Goal: Information Seeking & Learning: Learn about a topic

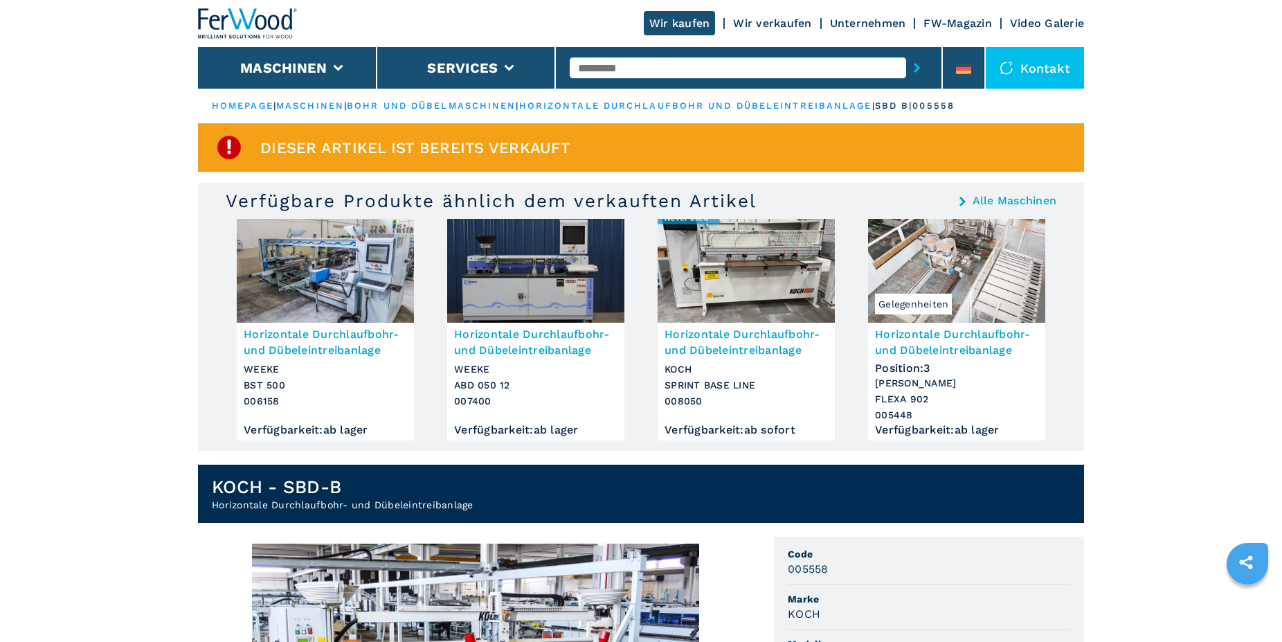
scroll to position [282, 0]
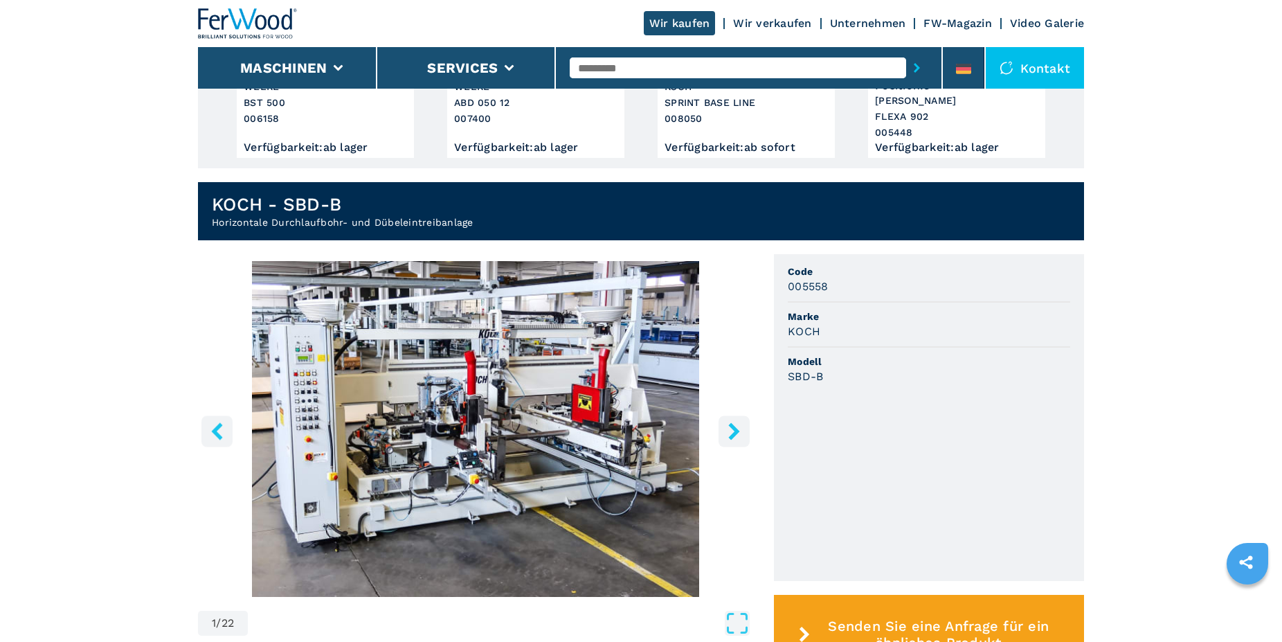
click at [730, 425] on icon "right-button" at bounding box center [733, 430] width 17 height 17
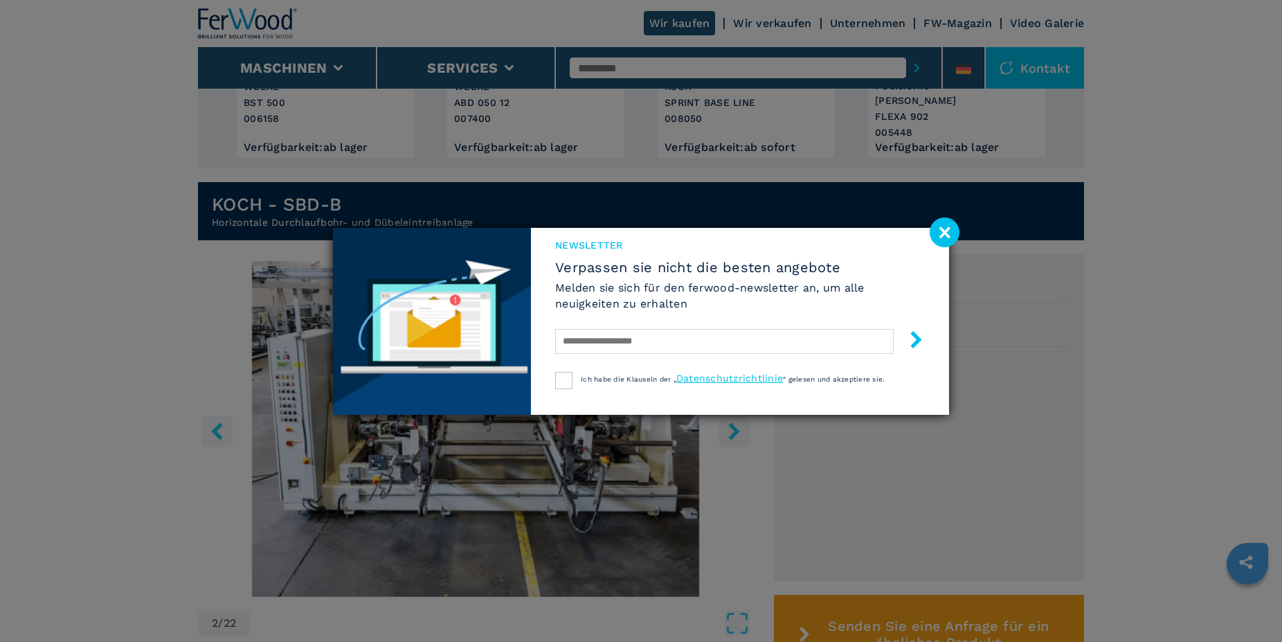
click at [943, 225] on image at bounding box center [945, 232] width 30 height 30
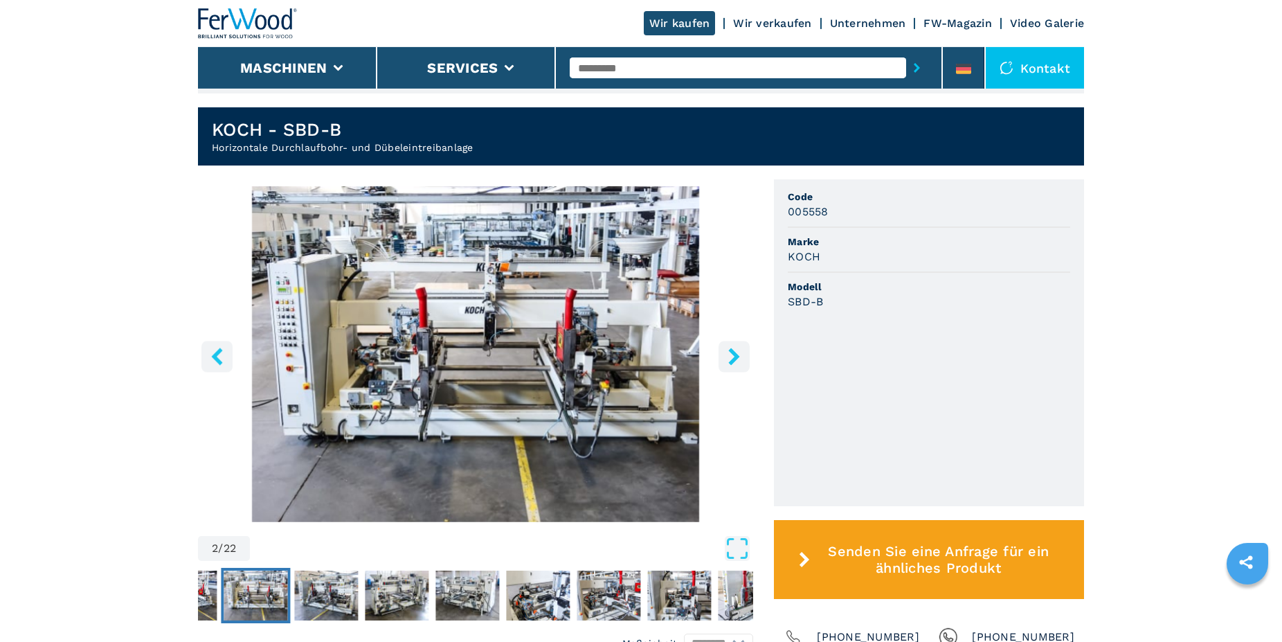
scroll to position [424, 0]
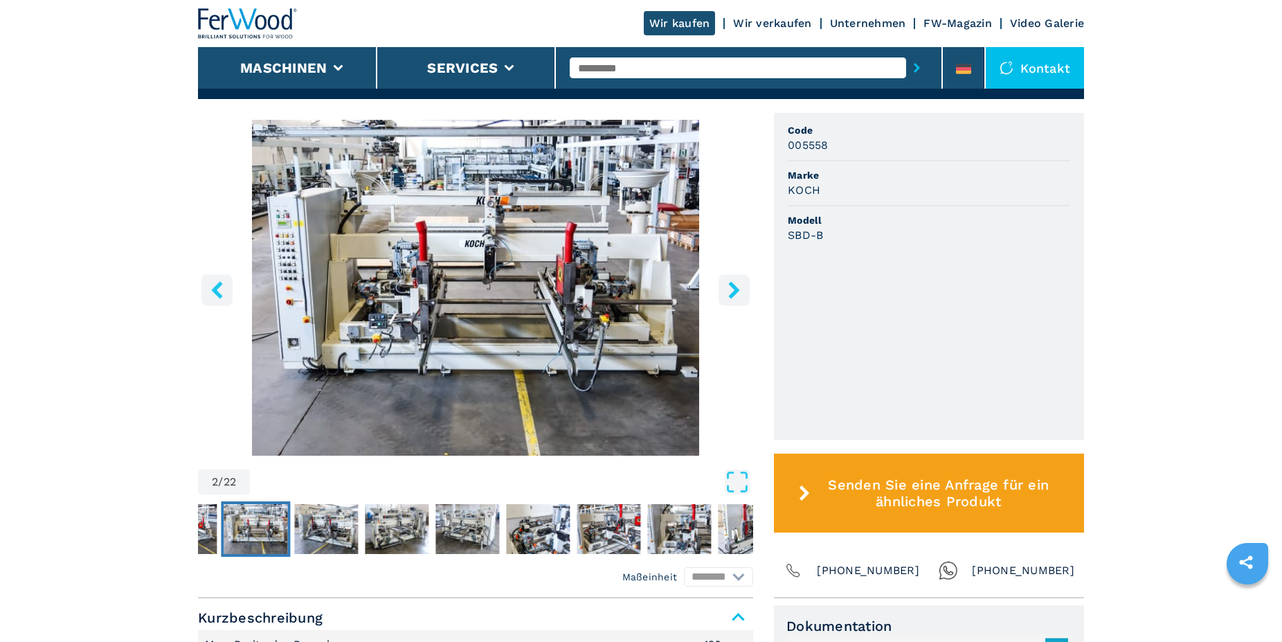
click at [262, 511] on img "Go to Slide 2" at bounding box center [256, 529] width 64 height 50
click at [213, 283] on icon "left-button" at bounding box center [216, 289] width 11 height 17
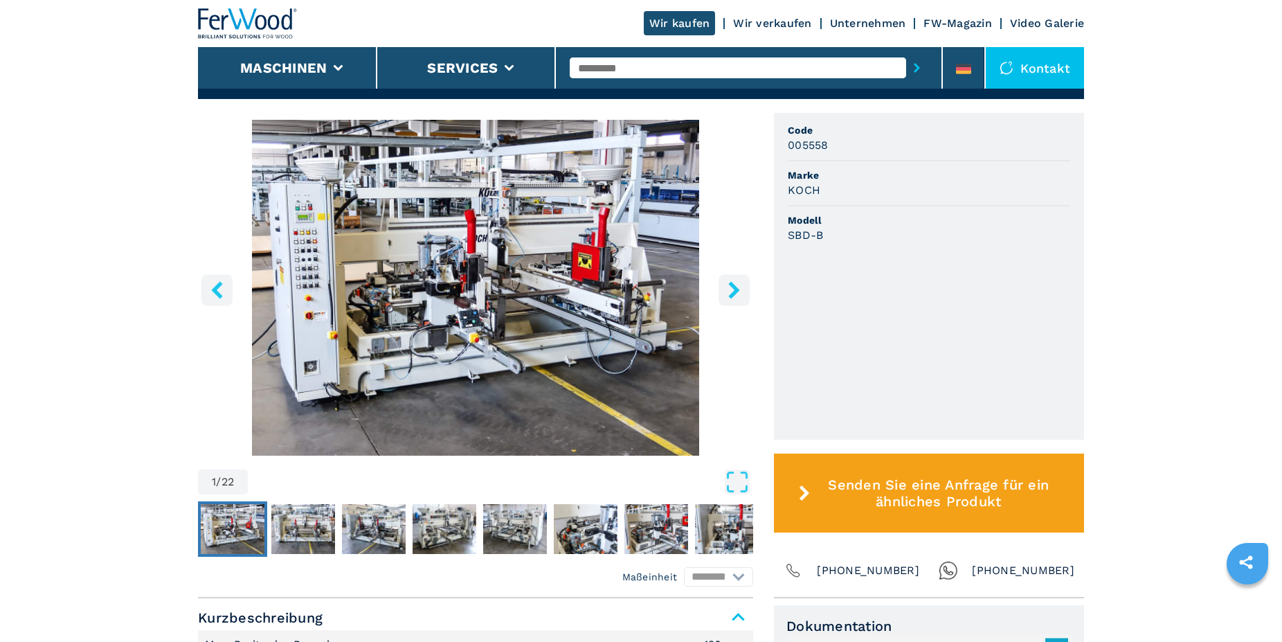
click at [469, 254] on img "Go to Slide 1" at bounding box center [475, 288] width 555 height 336
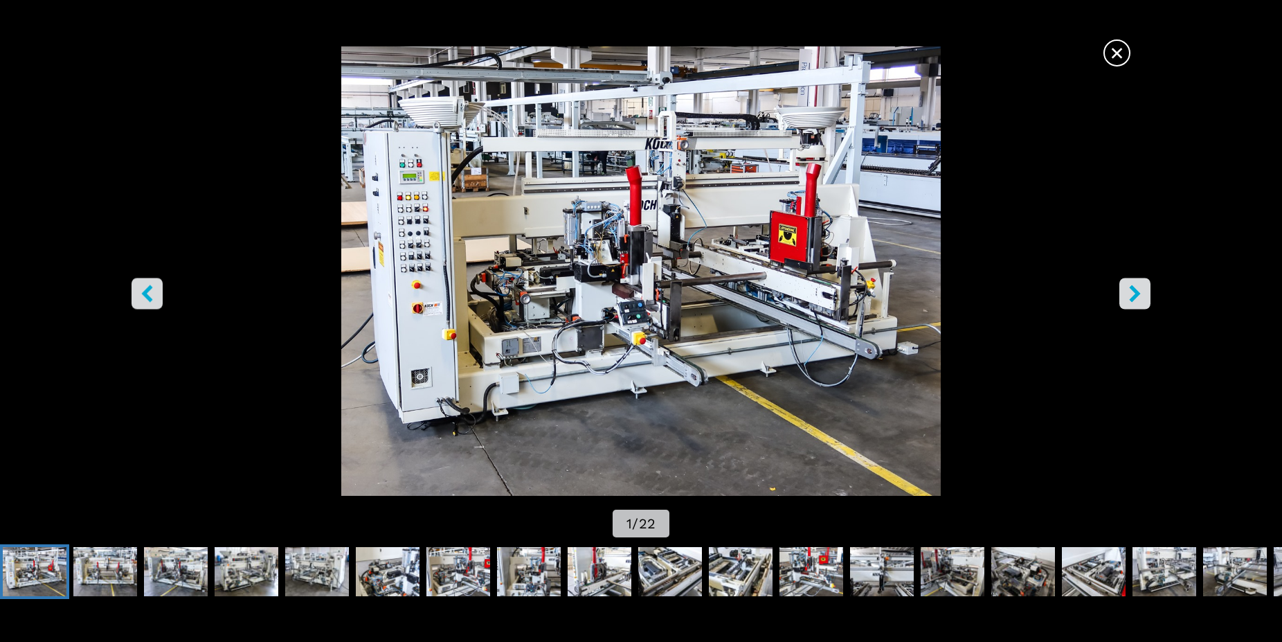
click at [469, 254] on img "Go to Slide 1" at bounding box center [641, 270] width 1154 height 449
click at [1141, 298] on icon "right-button" at bounding box center [1134, 292] width 17 height 17
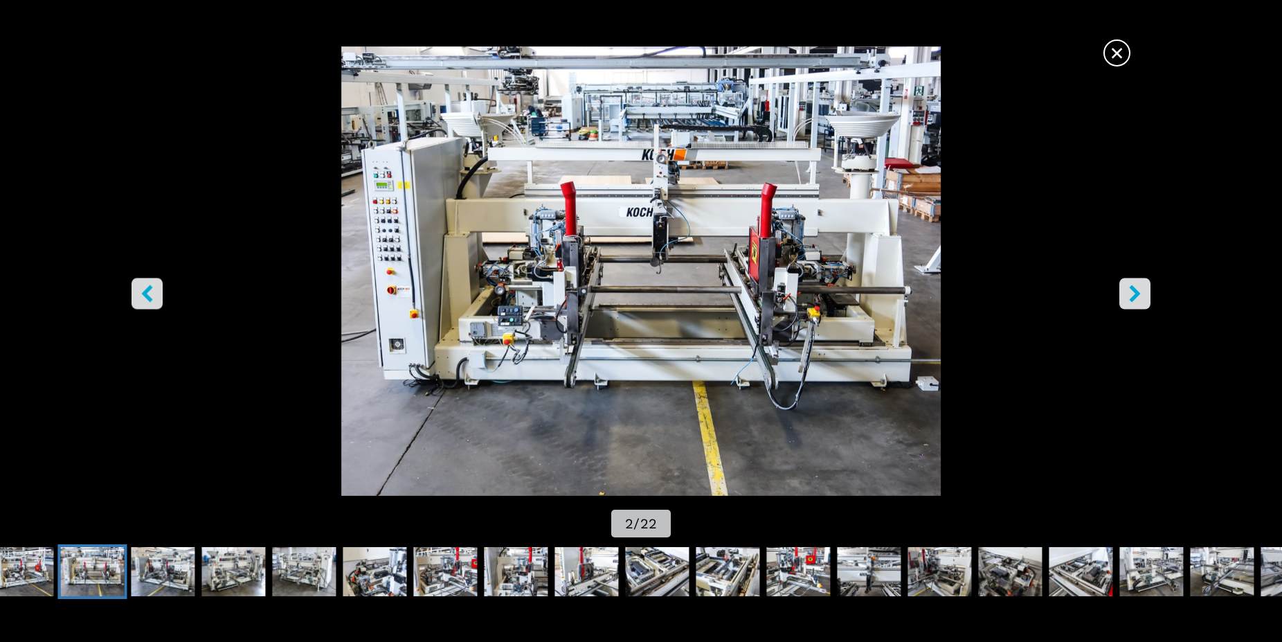
click at [1141, 298] on icon "right-button" at bounding box center [1134, 292] width 17 height 17
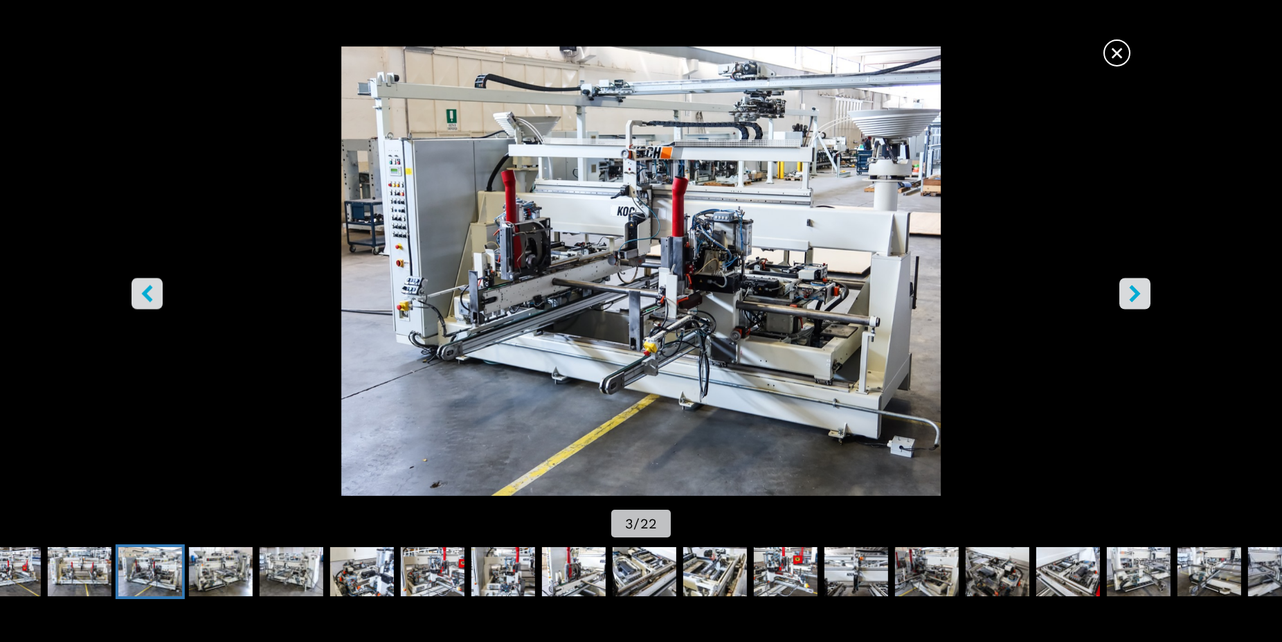
click at [1141, 298] on icon "right-button" at bounding box center [1134, 292] width 17 height 17
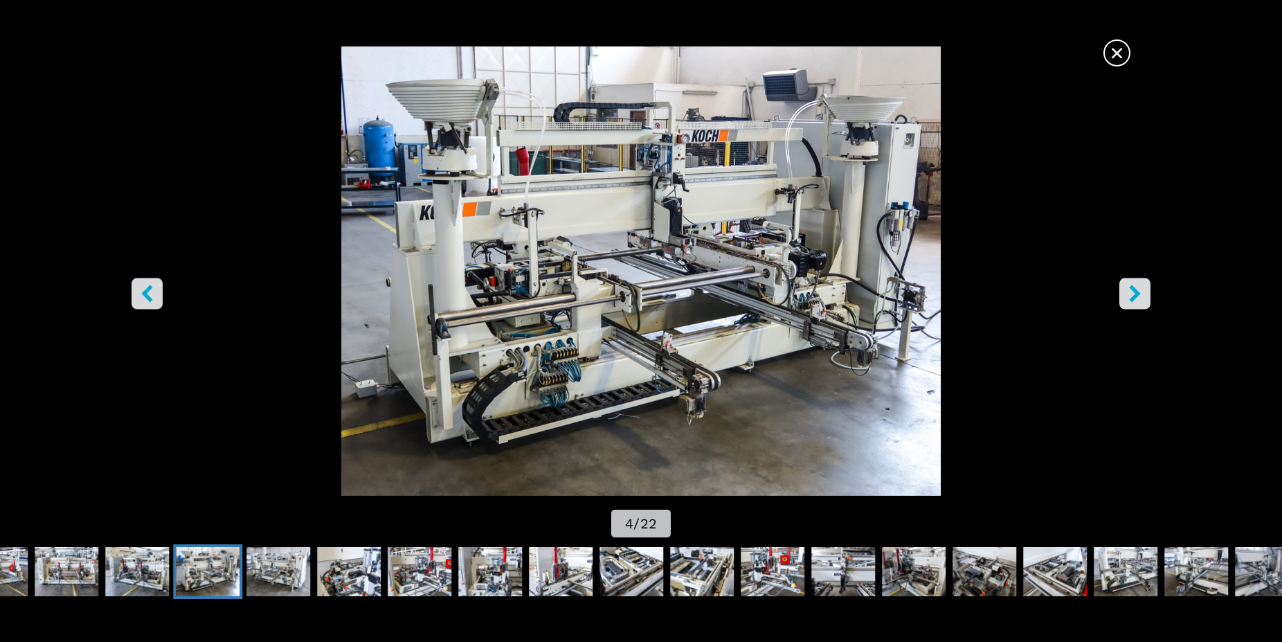
click at [1125, 292] on button "right-button" at bounding box center [1134, 293] width 31 height 31
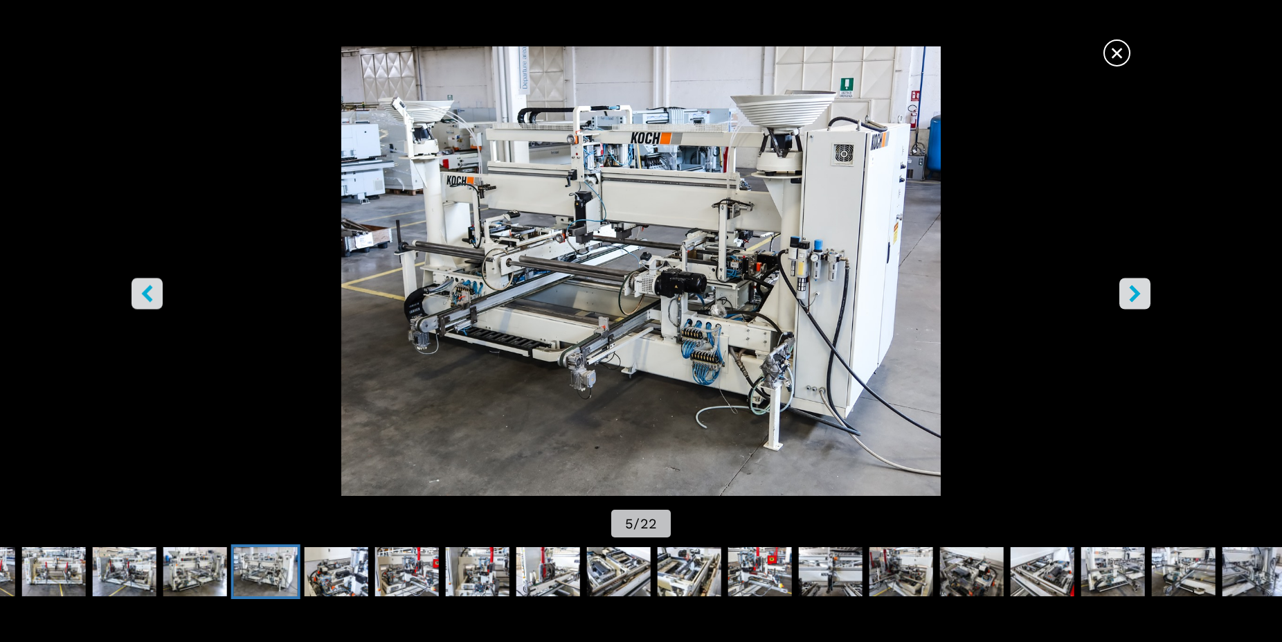
click at [1125, 292] on button "right-button" at bounding box center [1134, 293] width 31 height 31
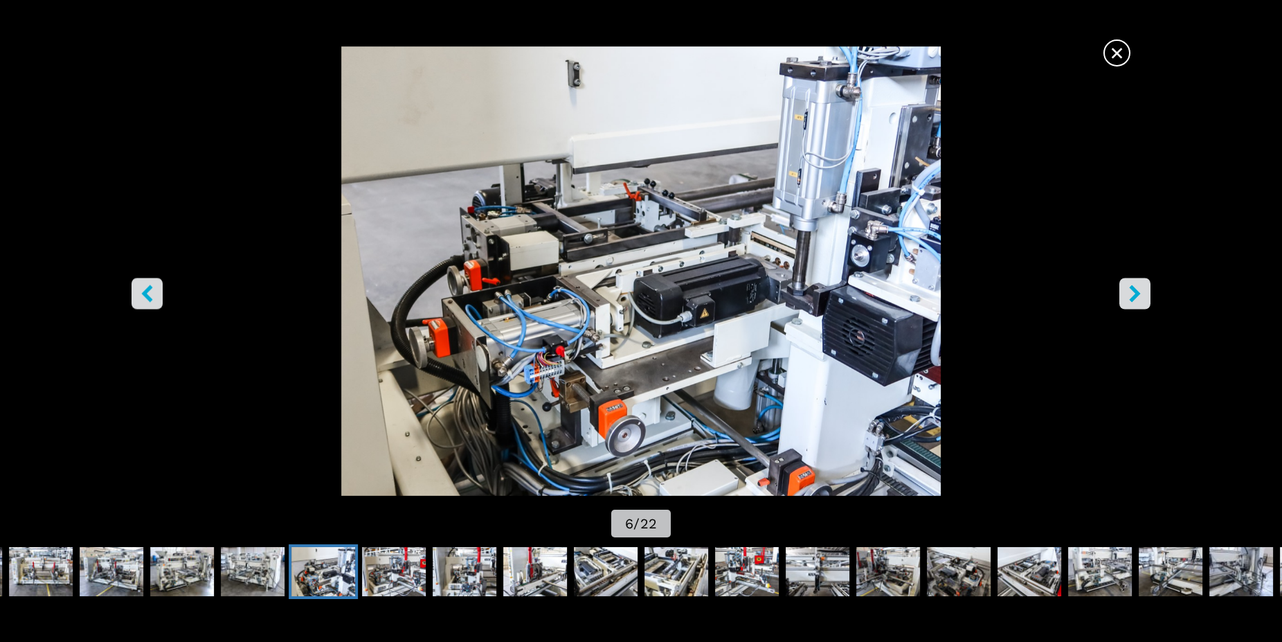
click at [1125, 292] on button "right-button" at bounding box center [1134, 293] width 31 height 31
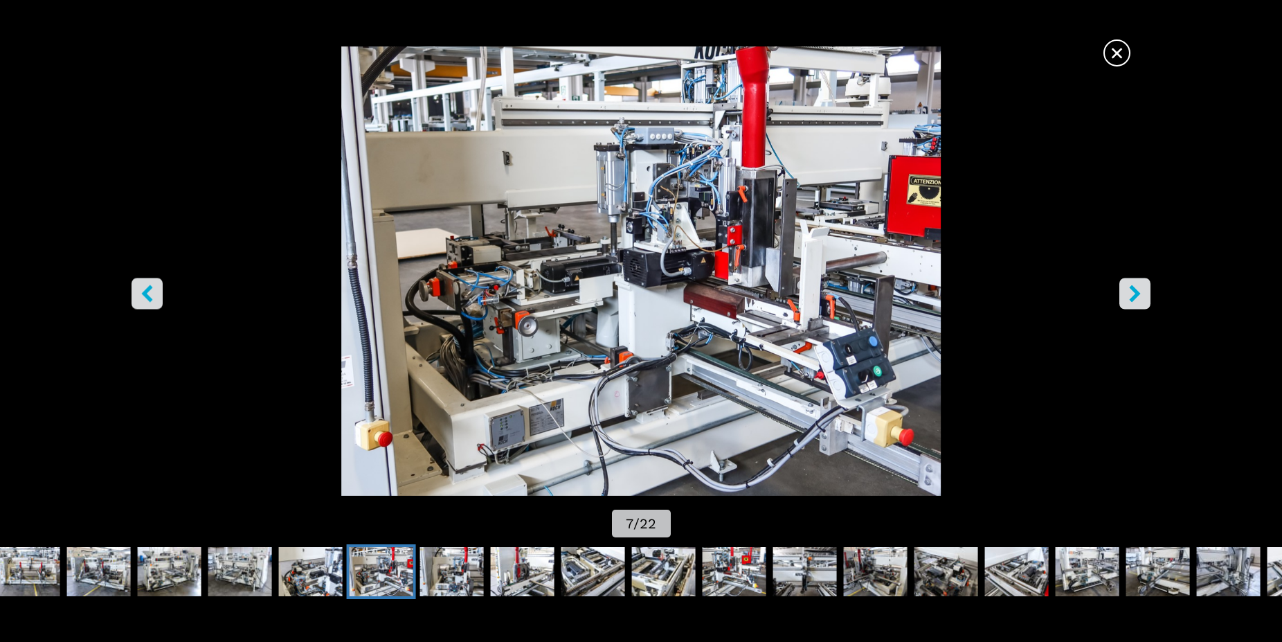
click at [1125, 292] on button "right-button" at bounding box center [1134, 293] width 31 height 31
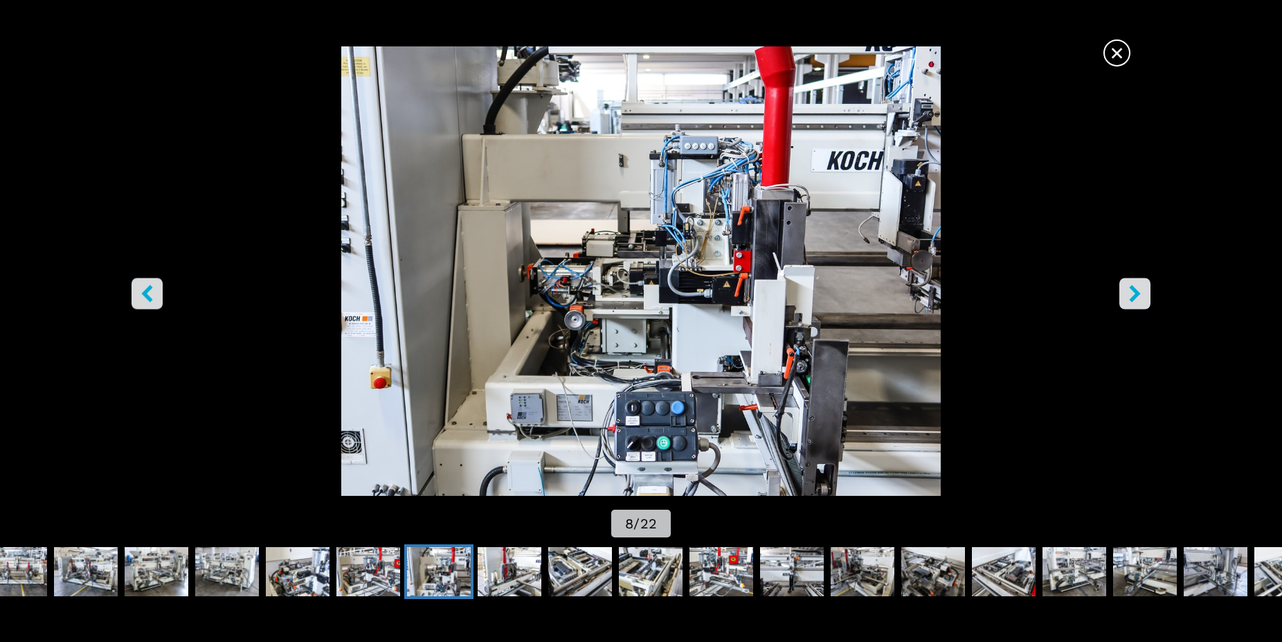
click at [1125, 292] on button "right-button" at bounding box center [1134, 293] width 31 height 31
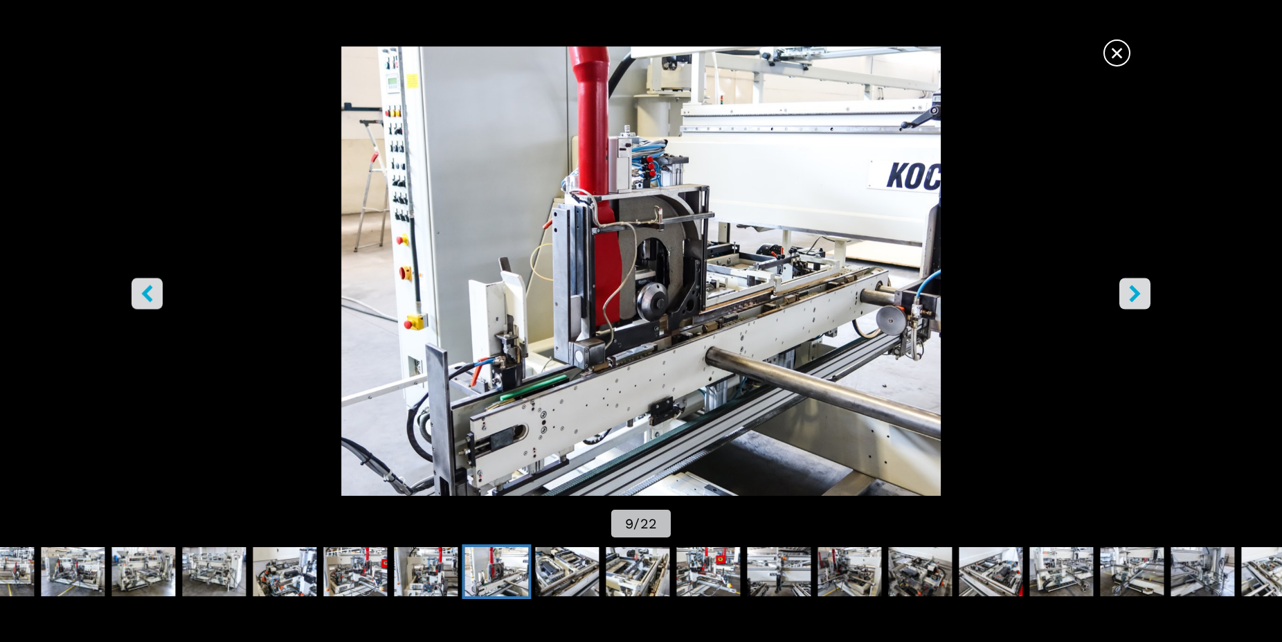
click at [1125, 292] on button "right-button" at bounding box center [1134, 293] width 31 height 31
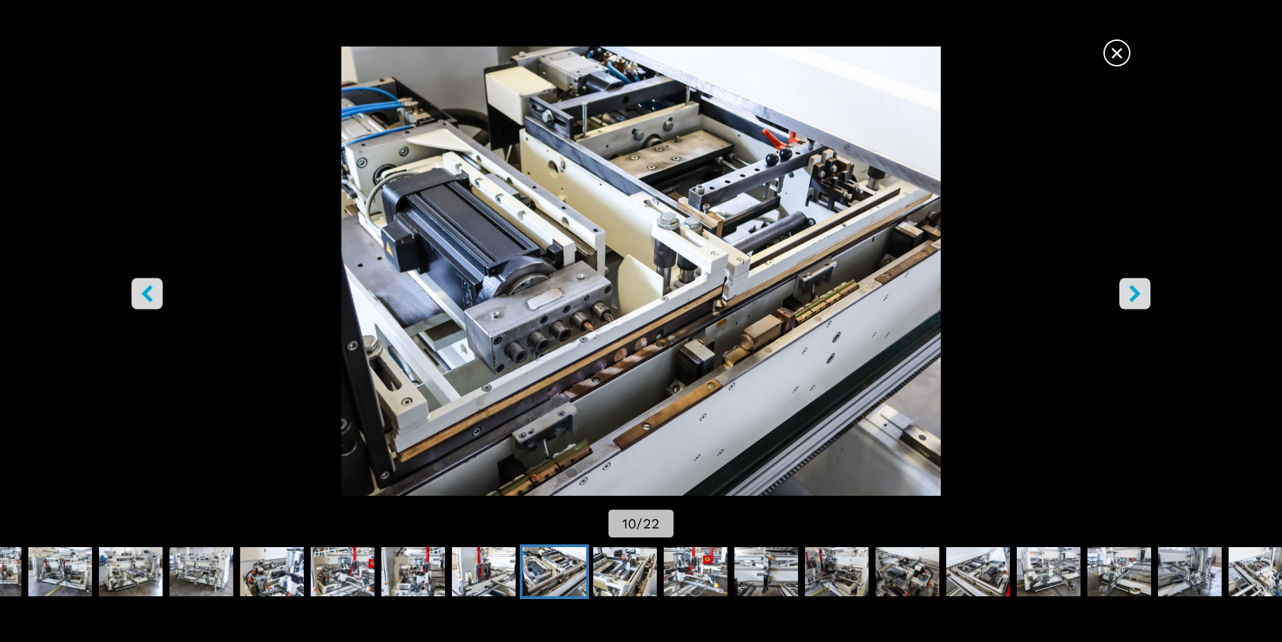
click at [1125, 292] on button "right-button" at bounding box center [1134, 293] width 31 height 31
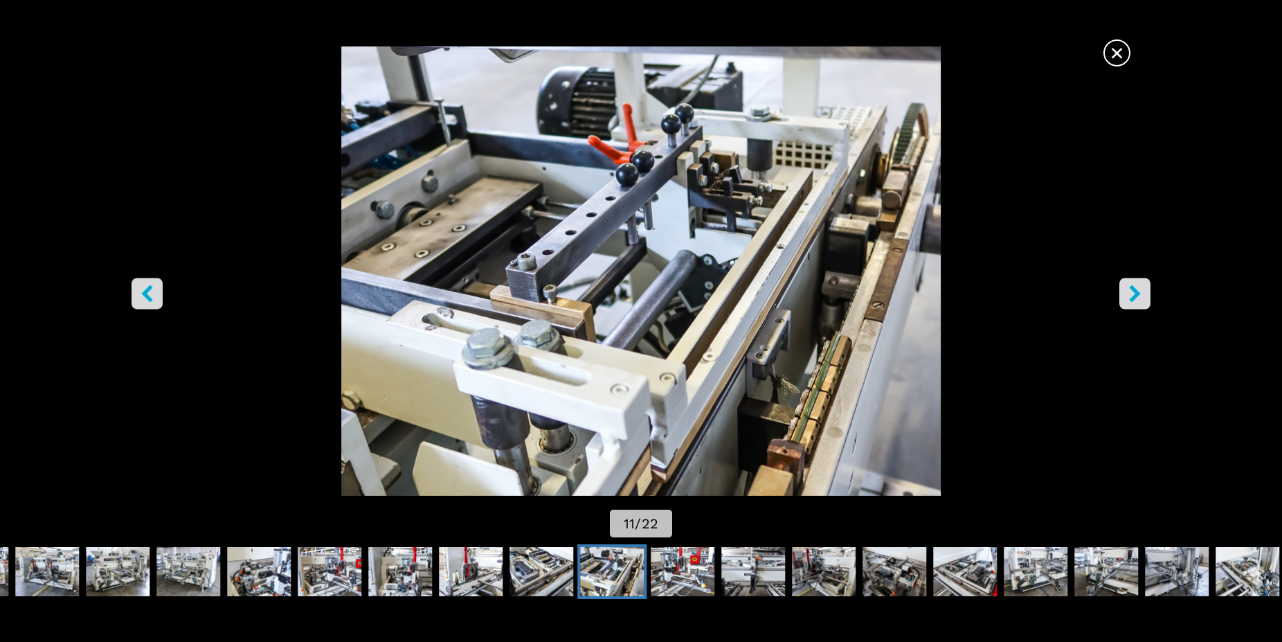
click at [1125, 292] on button "right-button" at bounding box center [1134, 293] width 31 height 31
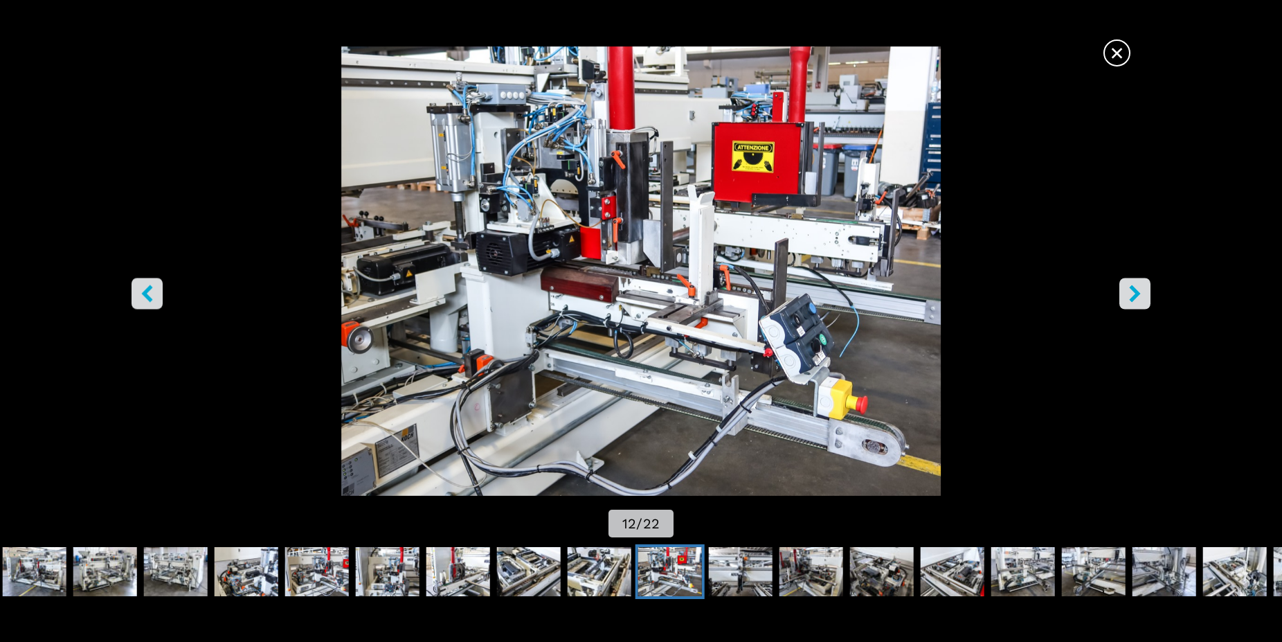
click at [1125, 292] on button "right-button" at bounding box center [1134, 293] width 31 height 31
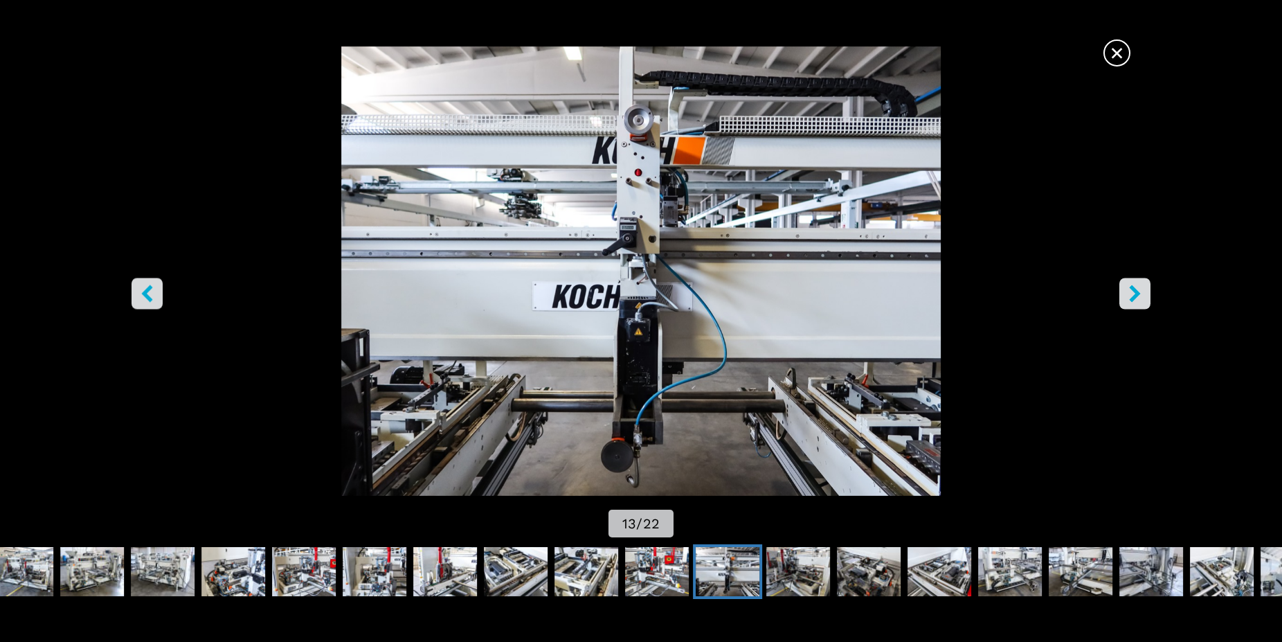
click at [1125, 292] on button "right-button" at bounding box center [1134, 293] width 31 height 31
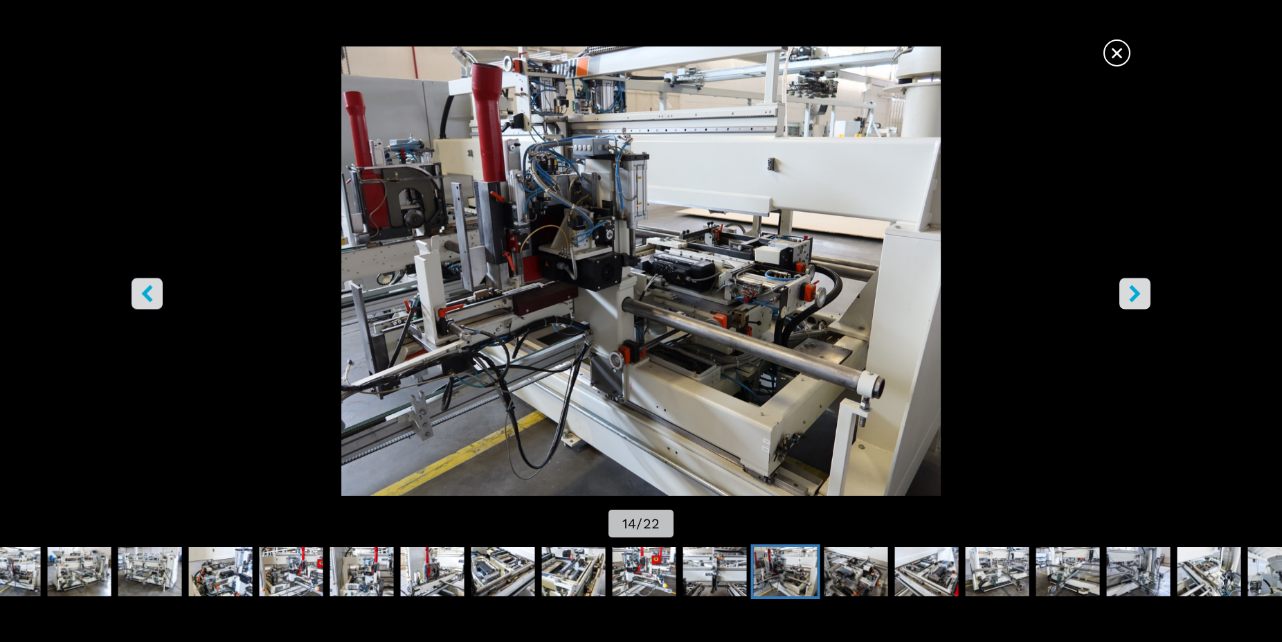
click at [1125, 292] on button "right-button" at bounding box center [1134, 293] width 31 height 31
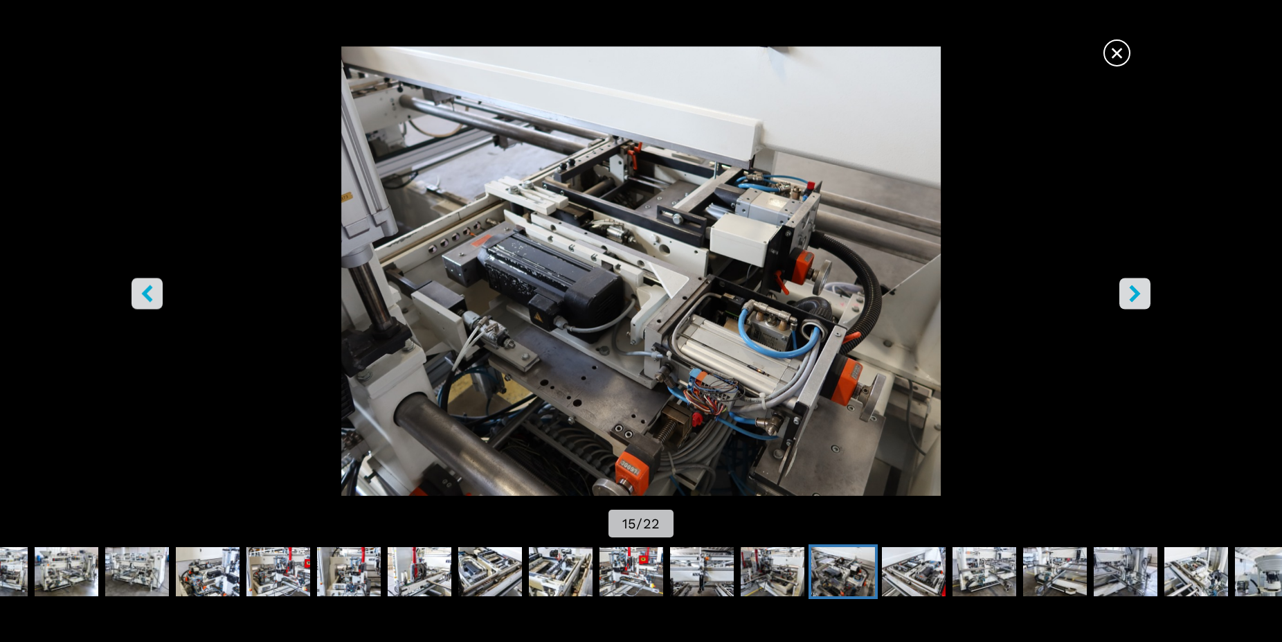
click at [1125, 292] on button "right-button" at bounding box center [1134, 293] width 31 height 31
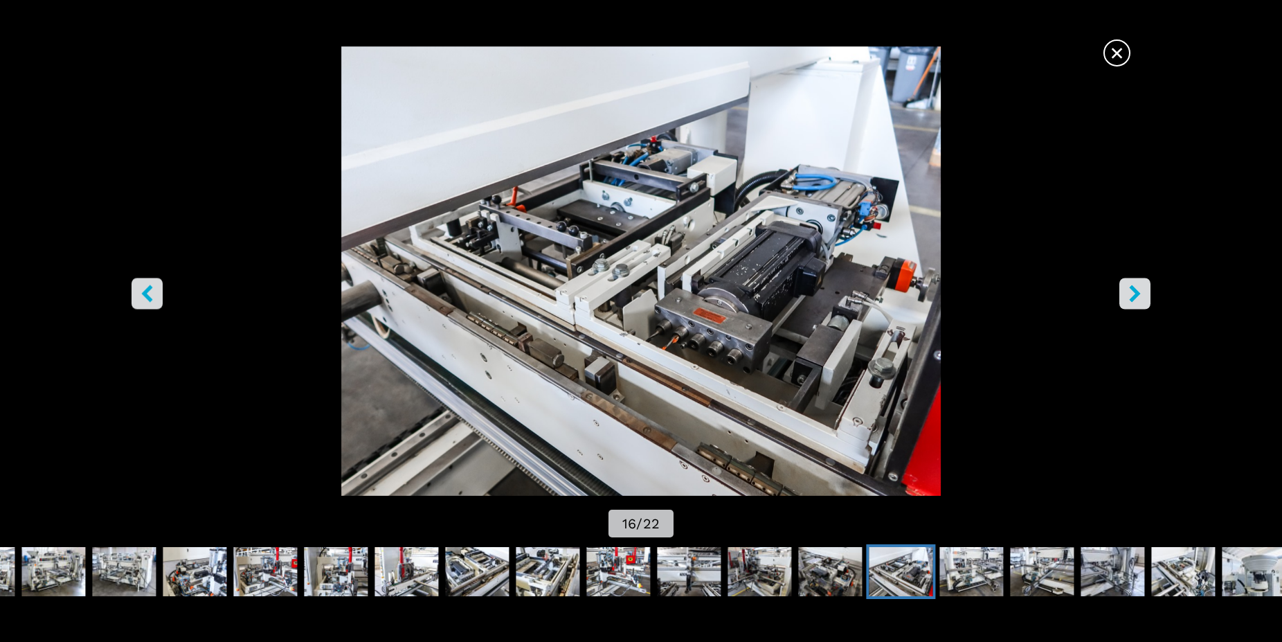
click at [1125, 292] on button "right-button" at bounding box center [1134, 293] width 31 height 31
